Goal: Task Accomplishment & Management: Manage account settings

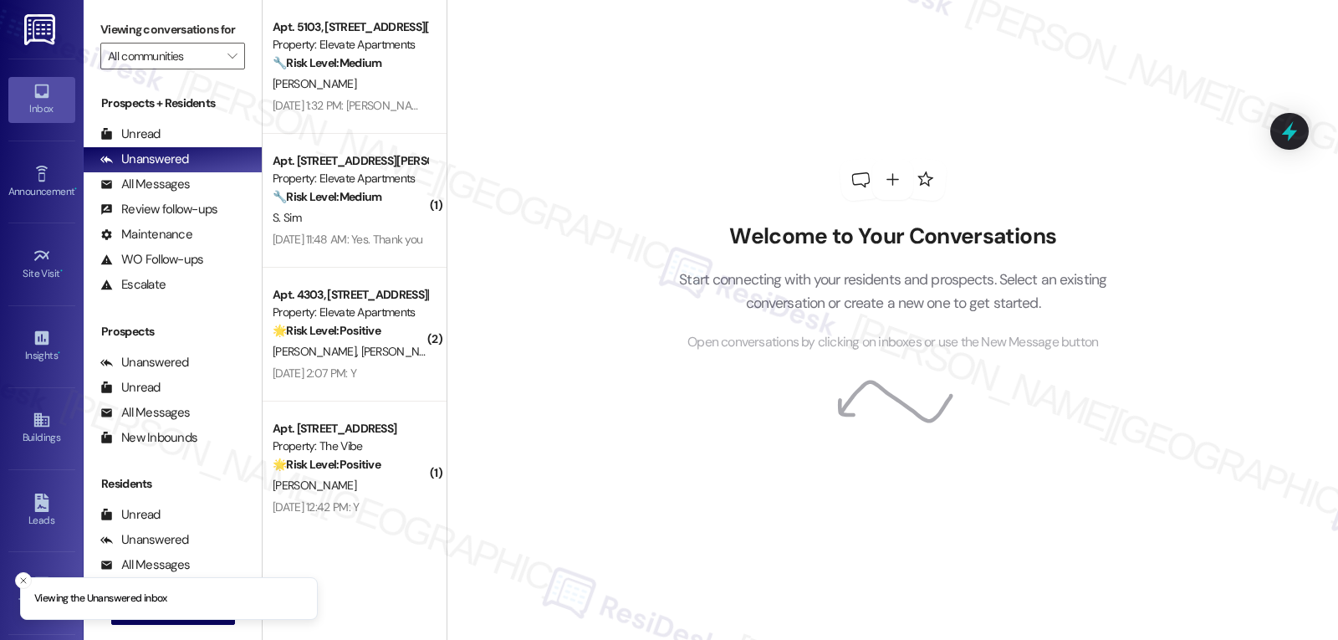
scroll to position [158, 0]
click at [18, 582] on icon "Close toast" at bounding box center [23, 580] width 10 height 10
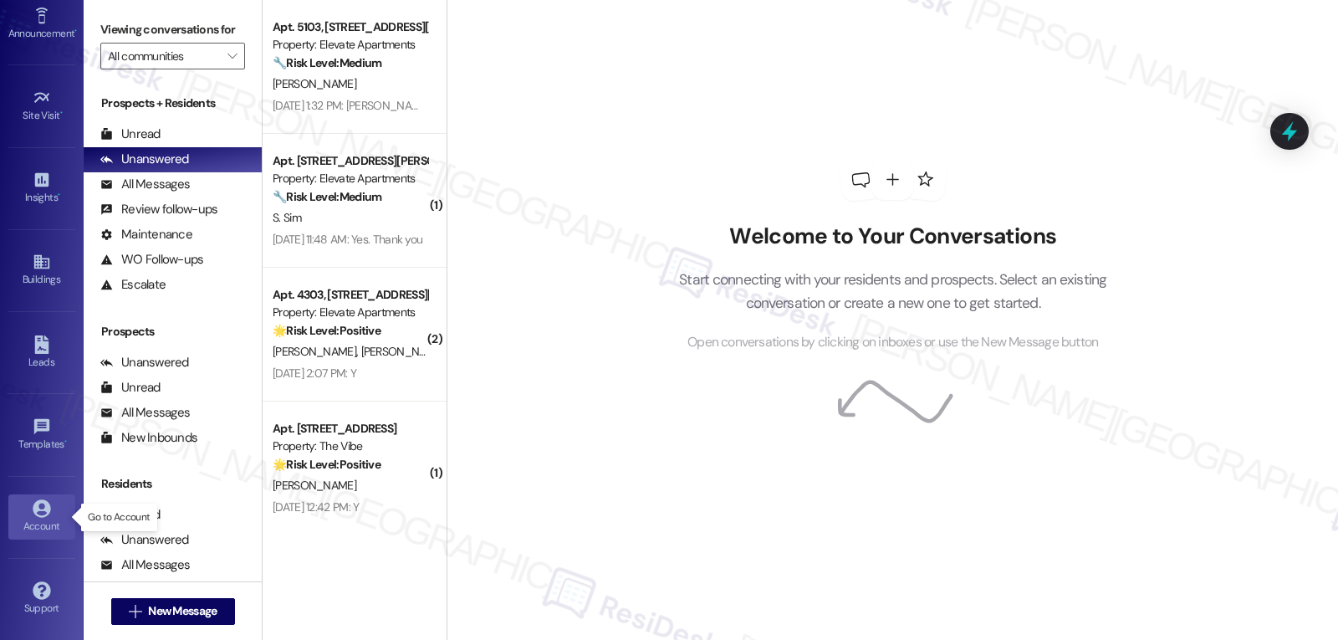
click at [43, 525] on div "Account" at bounding box center [42, 525] width 84 height 17
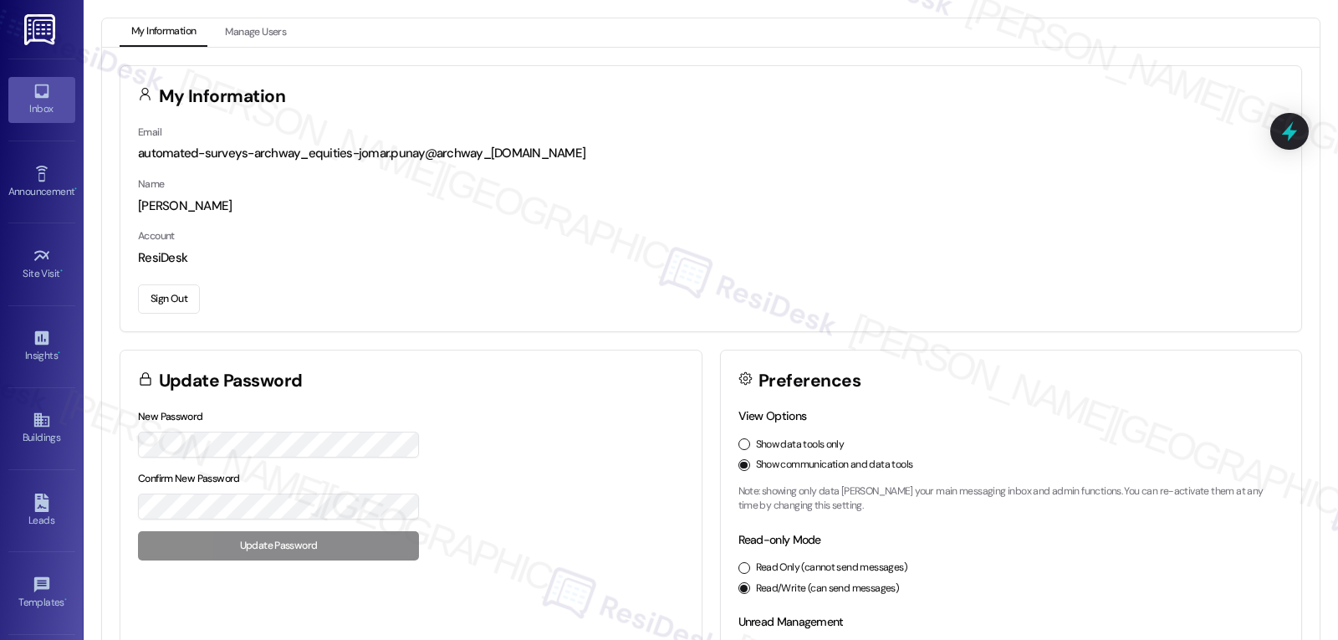
click at [39, 98] on icon at bounding box center [41, 91] width 14 height 14
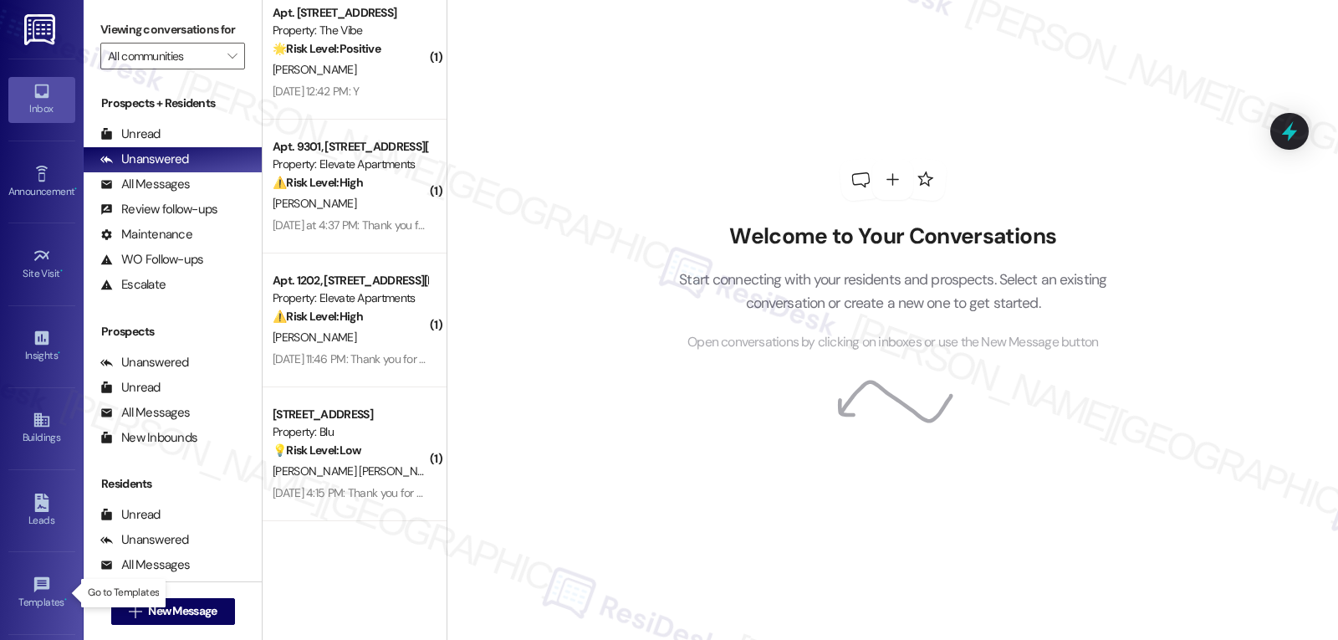
scroll to position [158, 0]
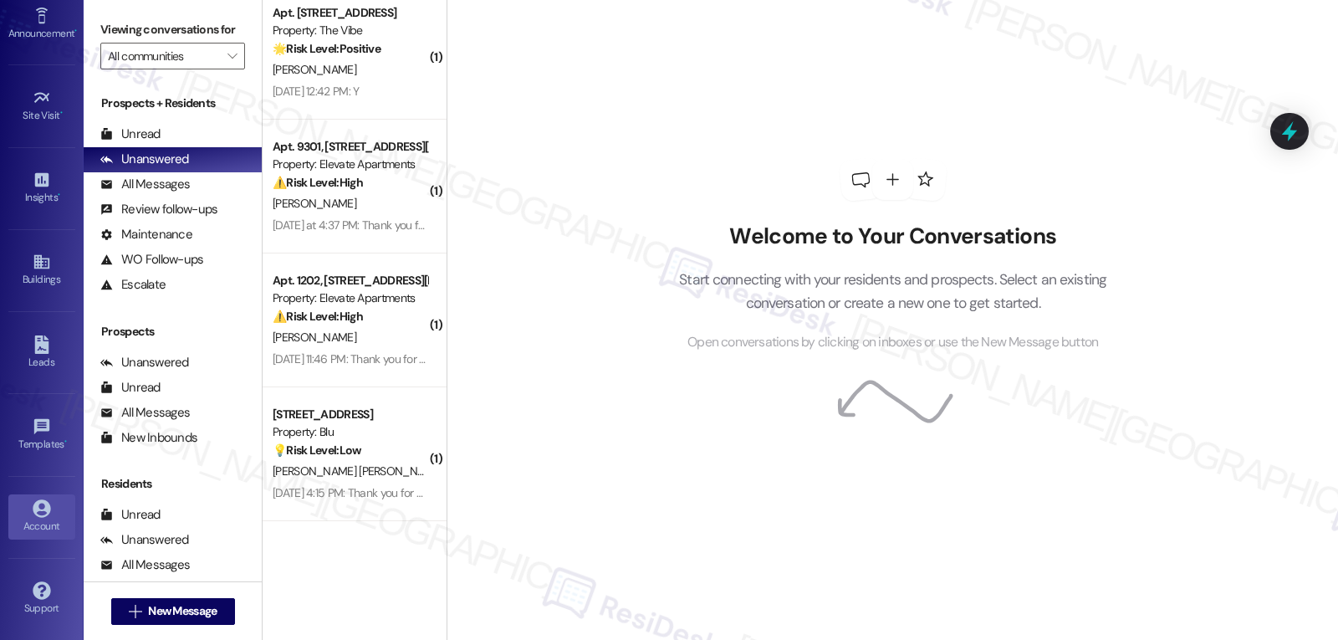
click at [23, 516] on link "Account" at bounding box center [41, 516] width 67 height 45
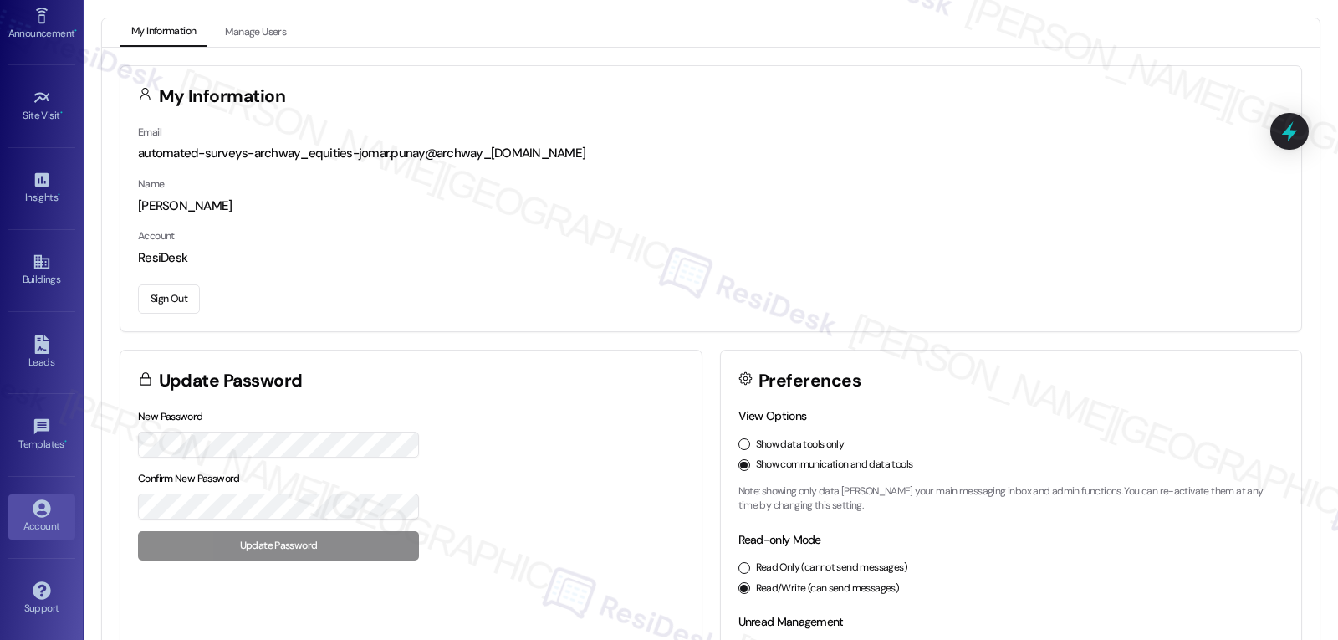
click at [183, 296] on button "Sign Out" at bounding box center [169, 298] width 62 height 29
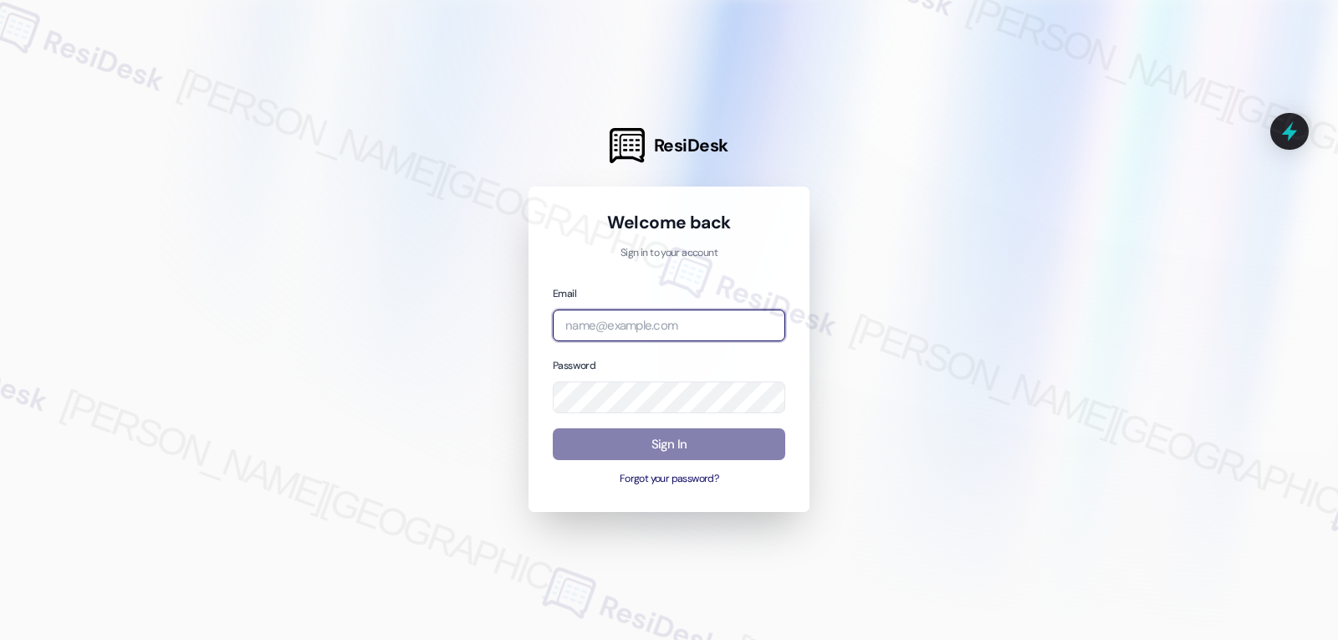
click at [643, 339] on input "email" at bounding box center [669, 325] width 232 height 33
click at [578, 337] on input "email" at bounding box center [669, 325] width 232 height 33
paste input "[EMAIL_ADDRESS][DOMAIN_NAME]"
type input "[EMAIL_ADDRESS][DOMAIN_NAME]"
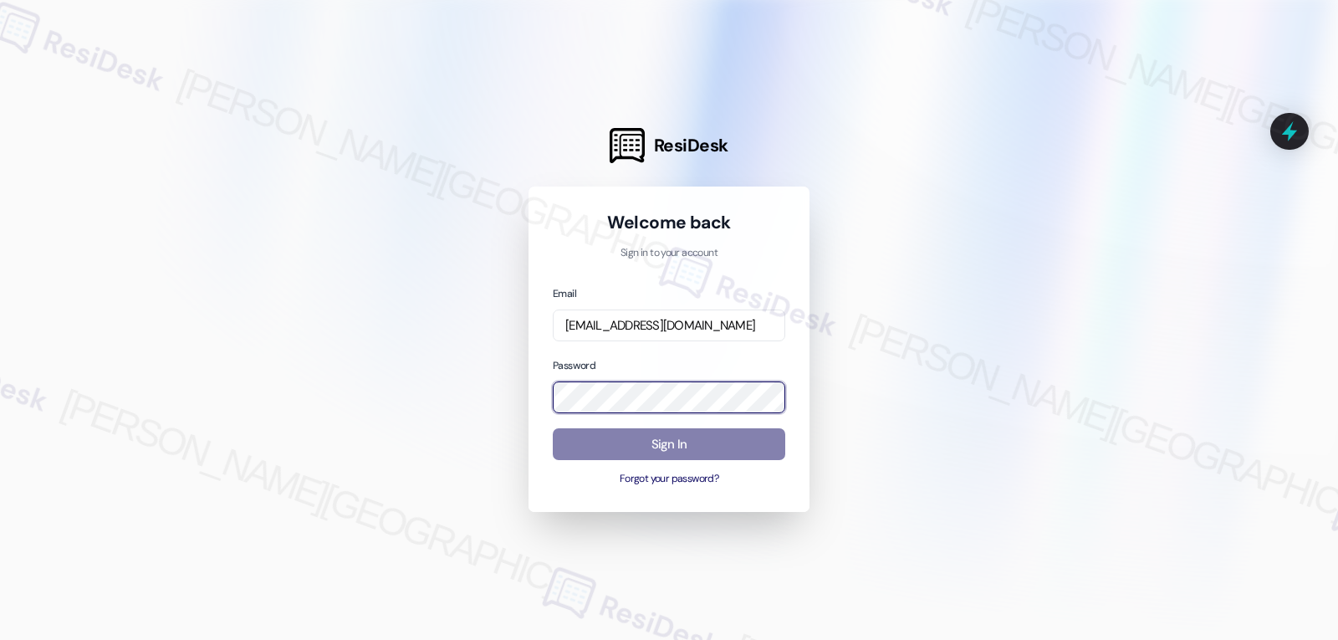
scroll to position [0, 0]
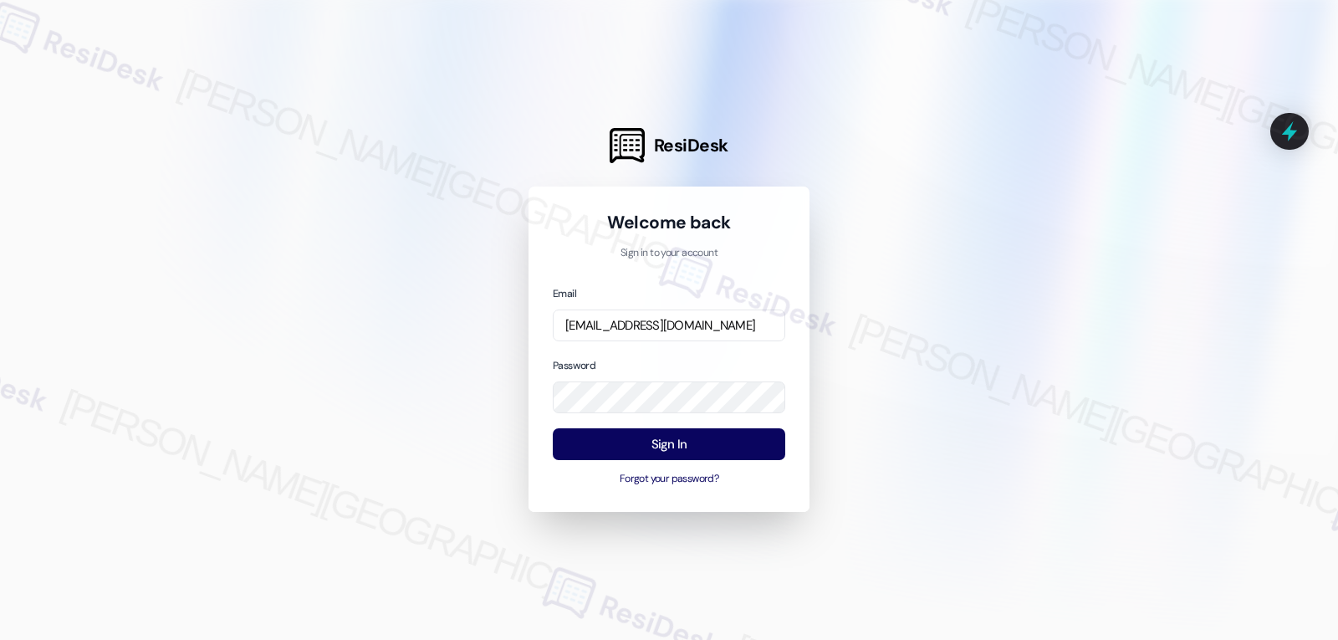
click at [959, 362] on div at bounding box center [669, 320] width 1338 height 640
click at [727, 441] on button "Sign In" at bounding box center [669, 444] width 232 height 33
